Goal: Transaction & Acquisition: Purchase product/service

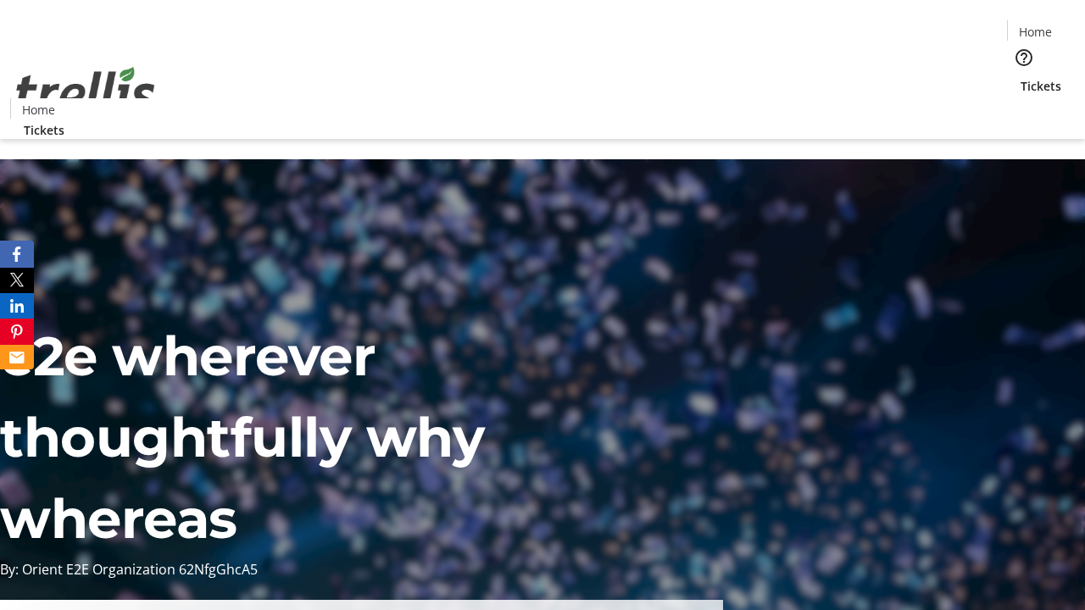
click at [1021, 77] on span "Tickets" at bounding box center [1041, 86] width 41 height 18
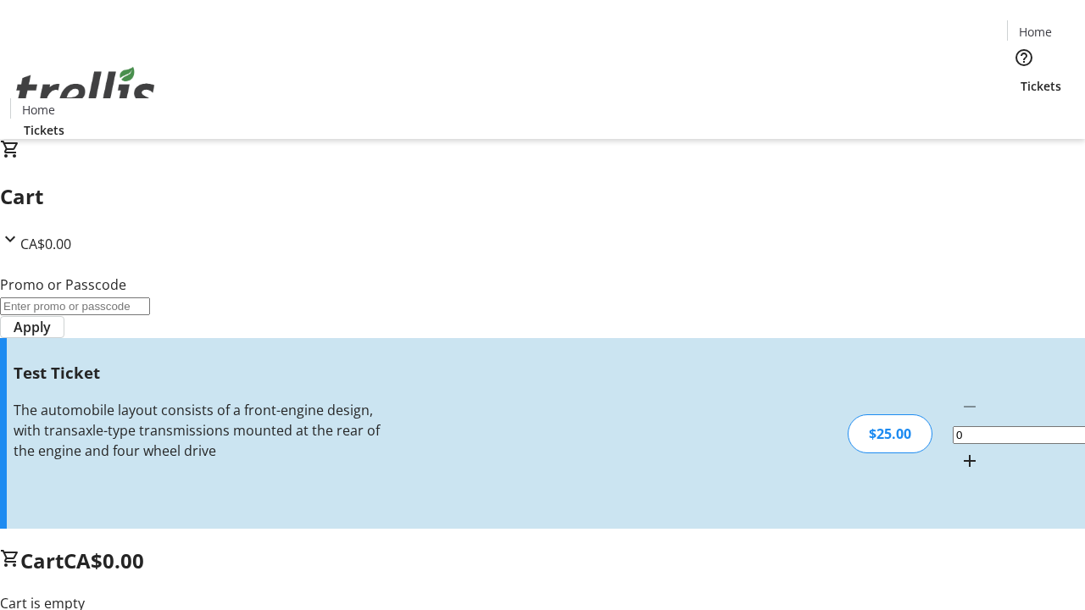
click at [960, 451] on mat-icon "Increment by one" at bounding box center [970, 461] width 20 height 20
type input "1"
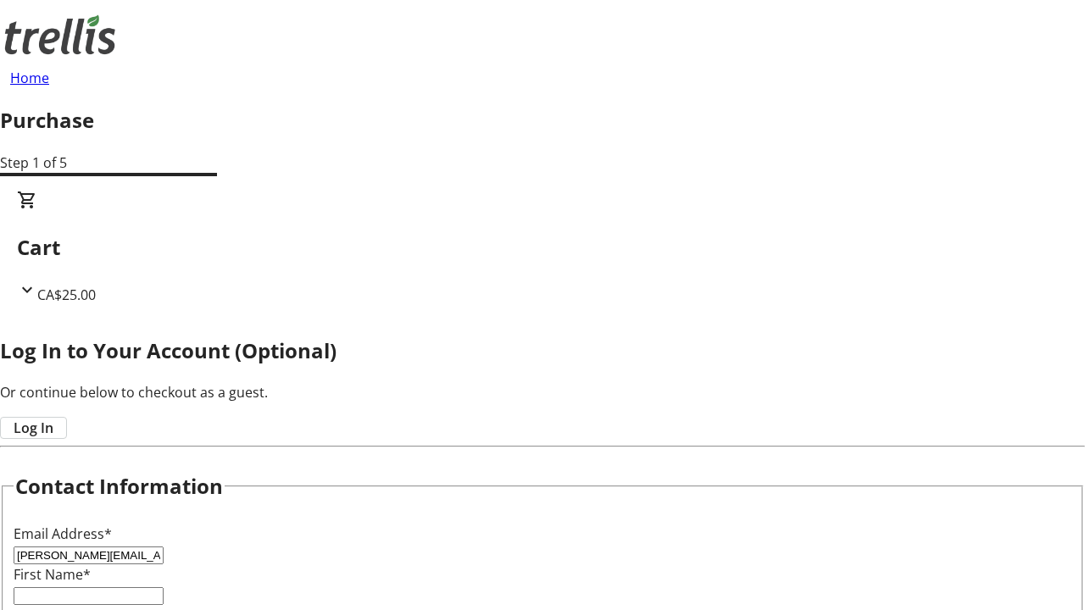
type input "[PERSON_NAME][EMAIL_ADDRESS][DOMAIN_NAME]"
type input "[PERSON_NAME]"
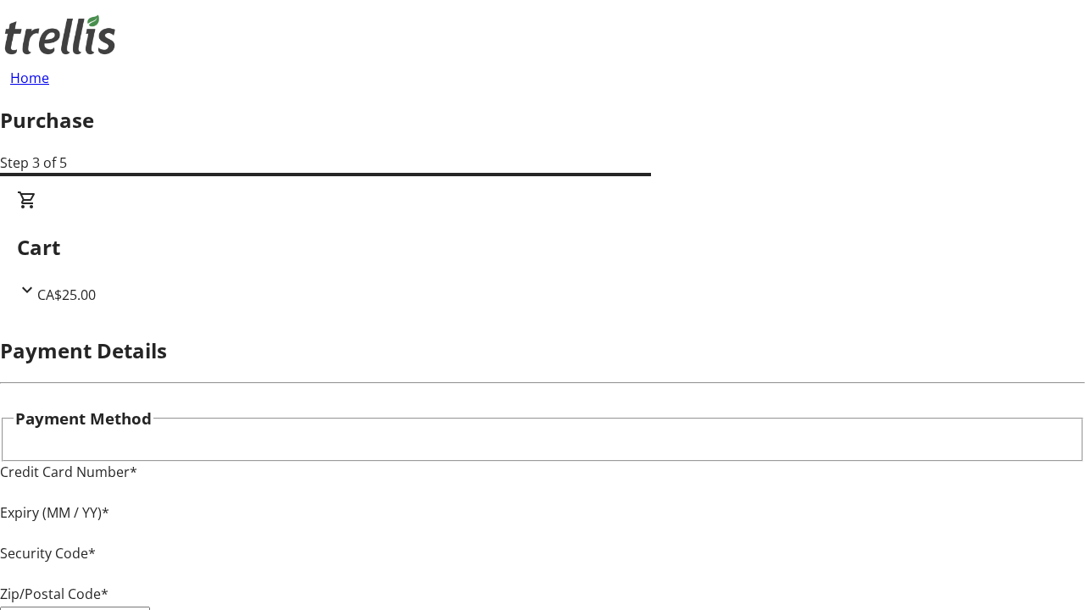
type input "V1Y 0C2"
